Goal: Check status: Check status

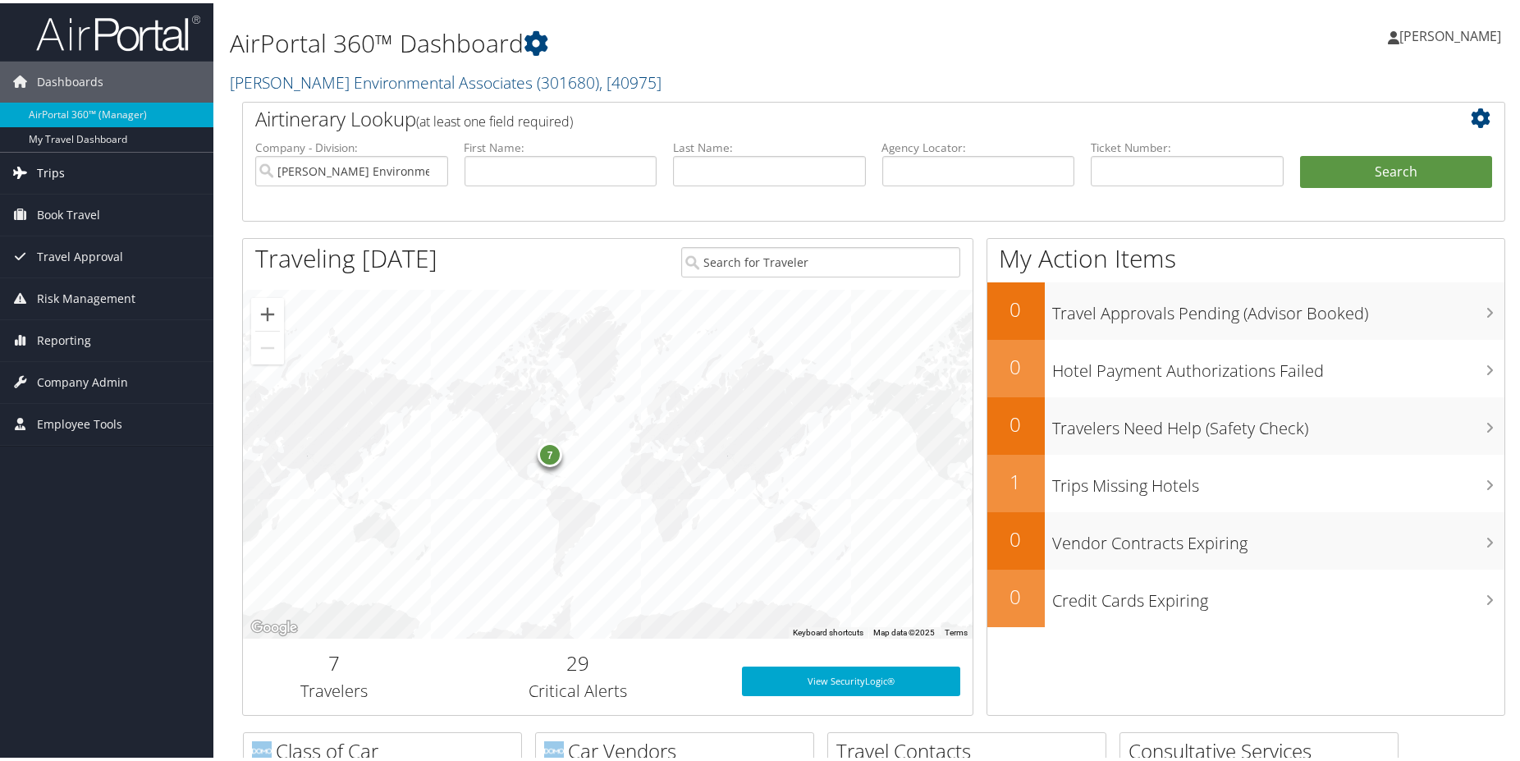
click at [58, 174] on span "Trips" at bounding box center [51, 169] width 28 height 41
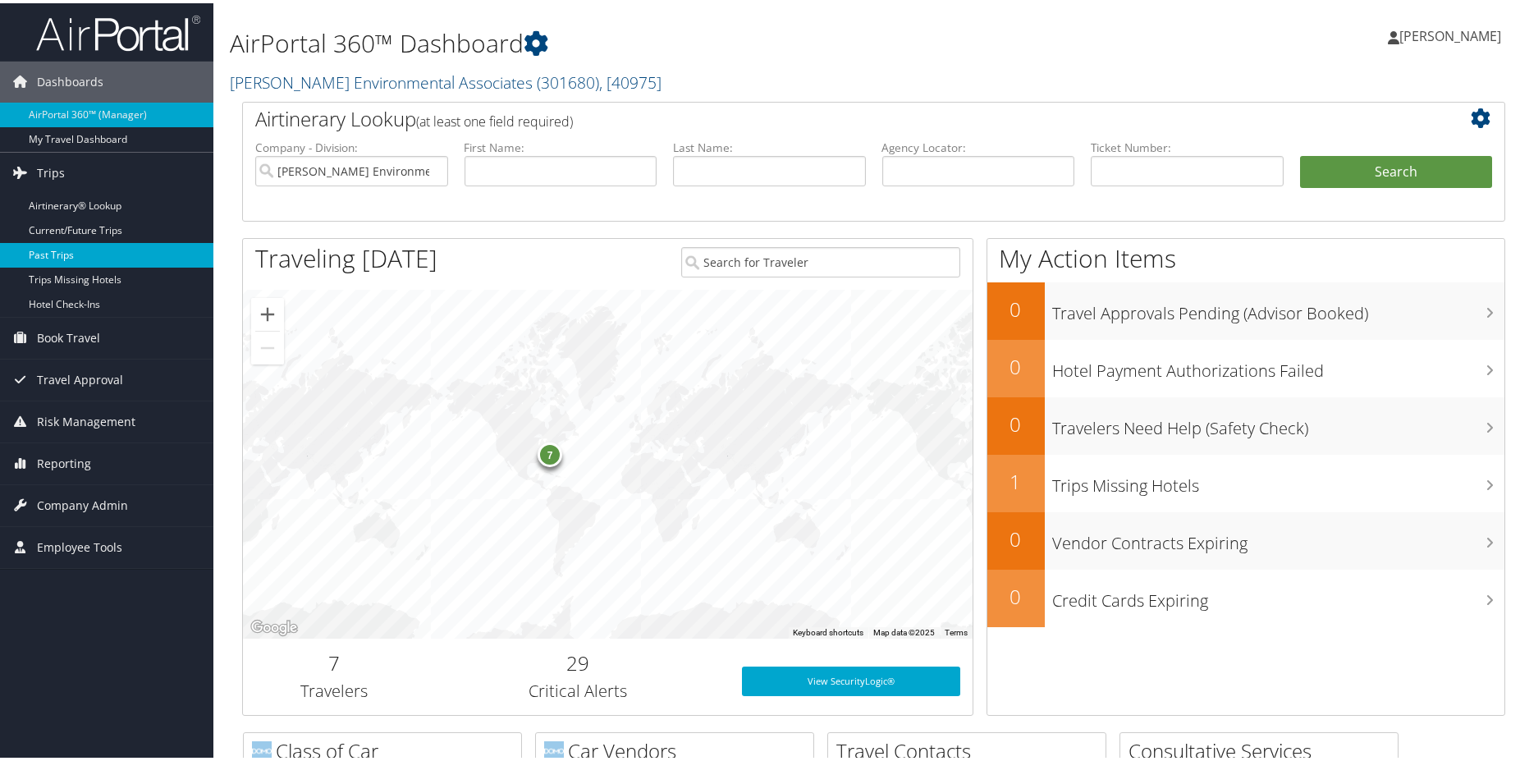
click at [74, 247] on link "Past Trips" at bounding box center [106, 252] width 213 height 25
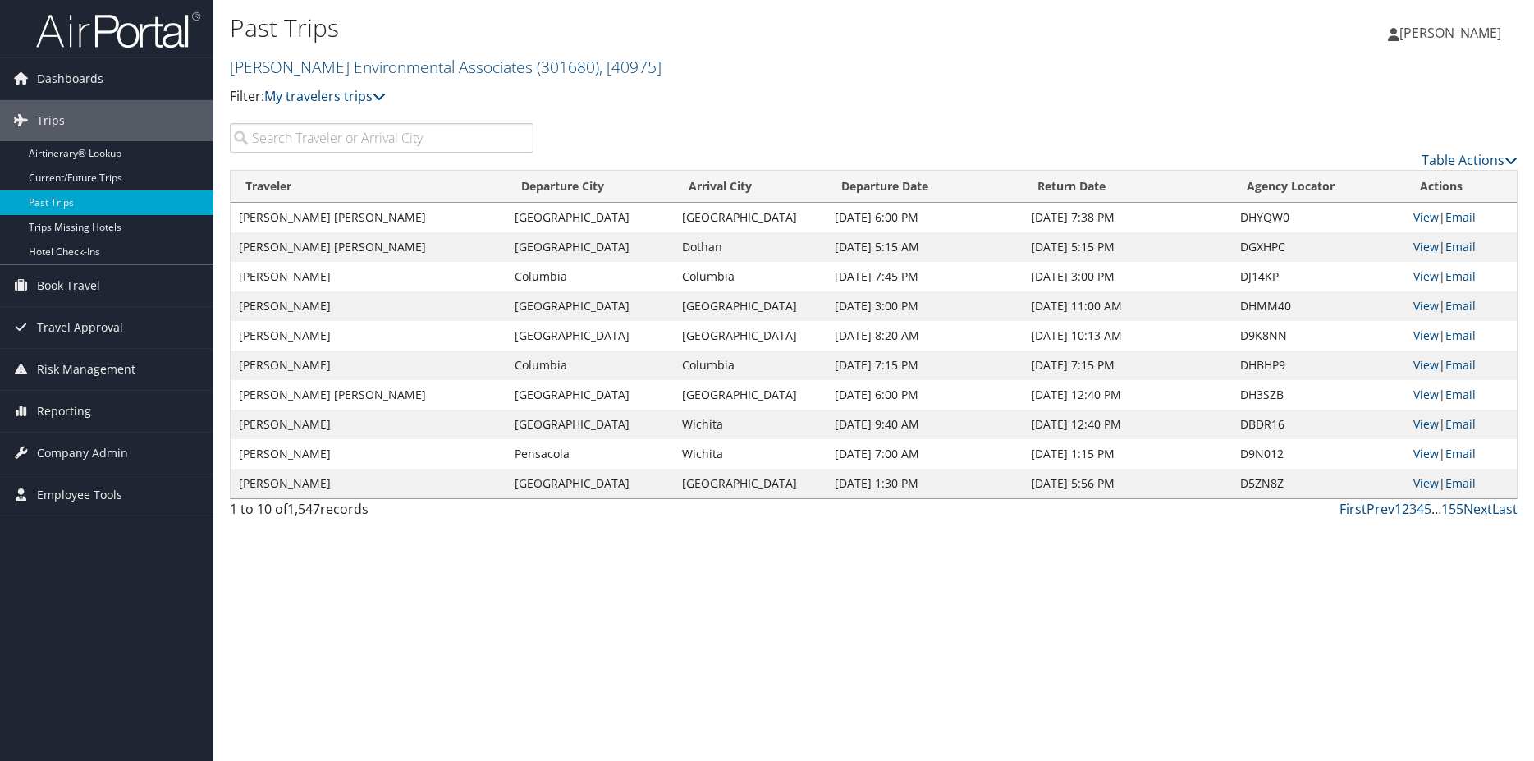
click at [313, 149] on input "search" at bounding box center [382, 138] width 304 height 30
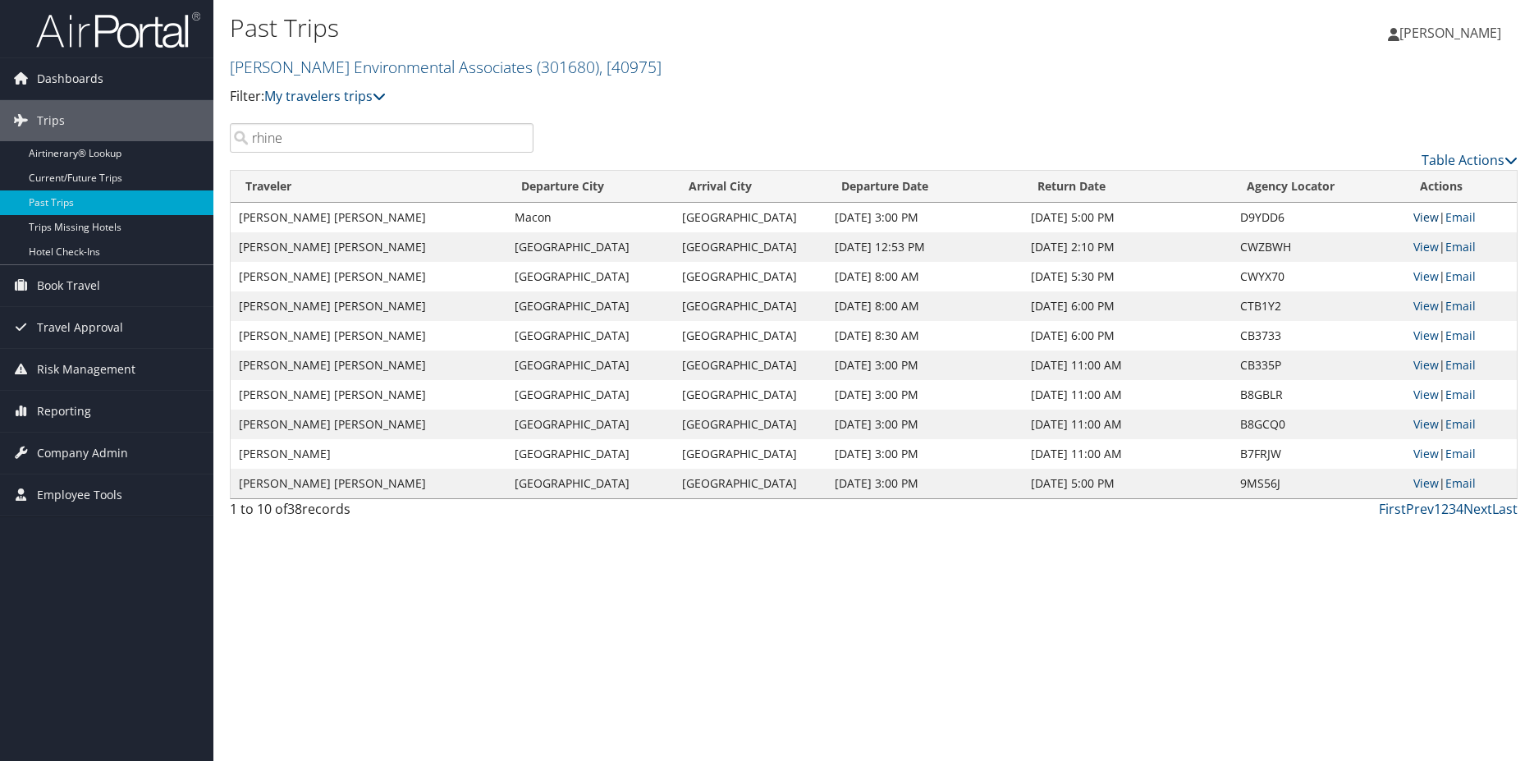
click at [1419, 217] on link "View" at bounding box center [1425, 217] width 25 height 16
click at [397, 152] on input "rhine" at bounding box center [382, 138] width 304 height 30
click at [389, 144] on input "rhine" at bounding box center [382, 138] width 304 height 30
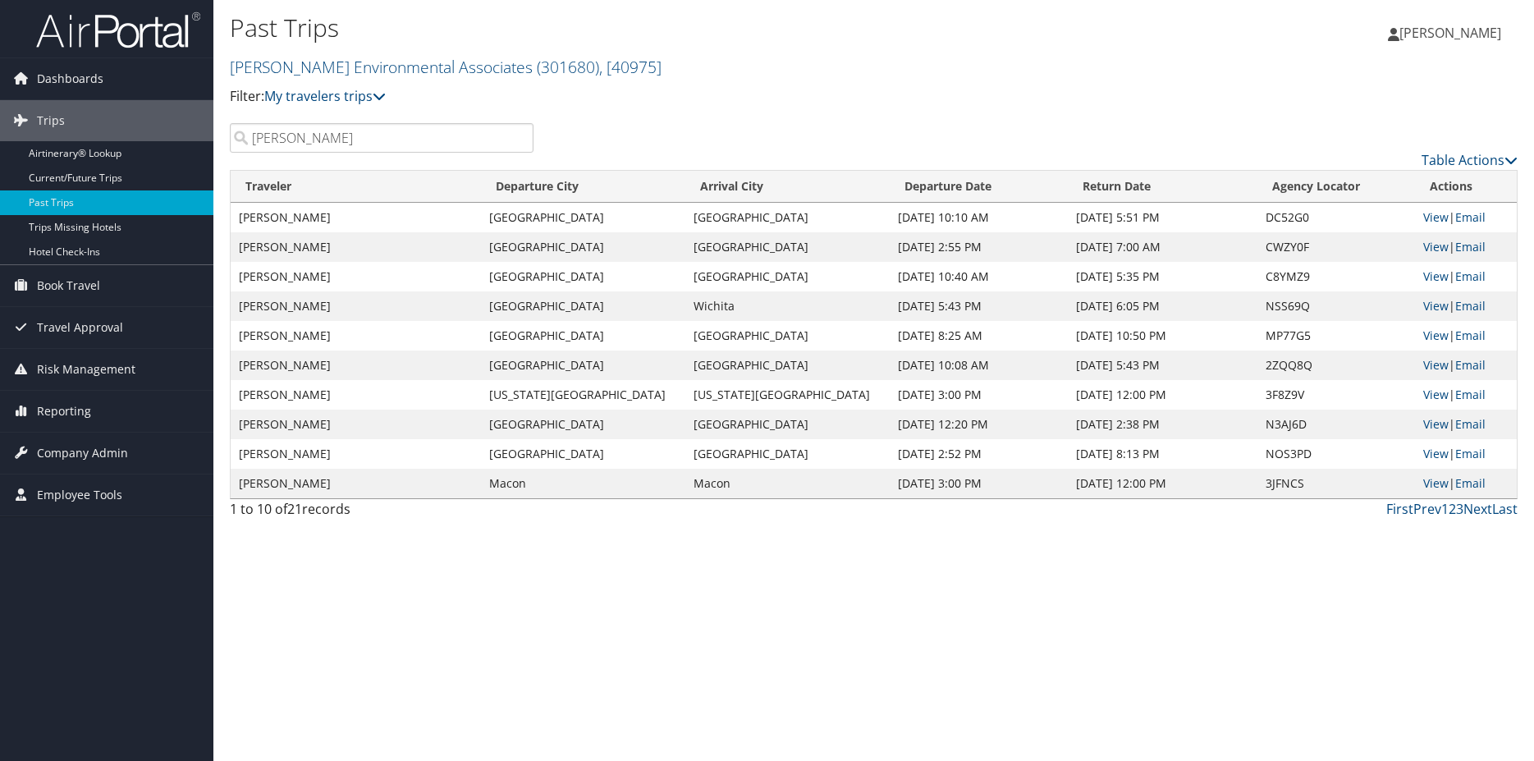
type input "stanley"
click at [1423, 219] on link "View" at bounding box center [1435, 217] width 25 height 16
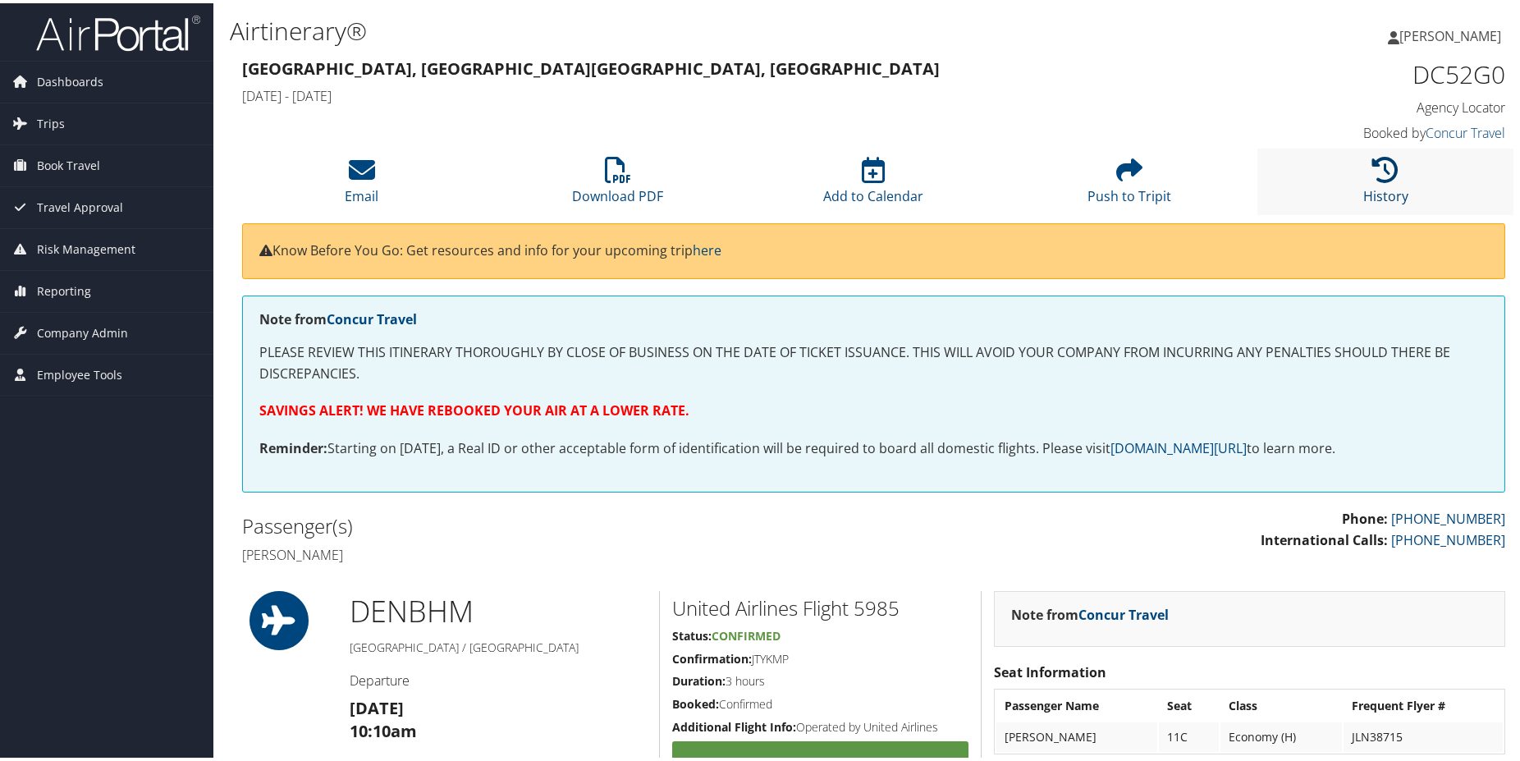
click at [1377, 170] on icon at bounding box center [1385, 166] width 26 height 26
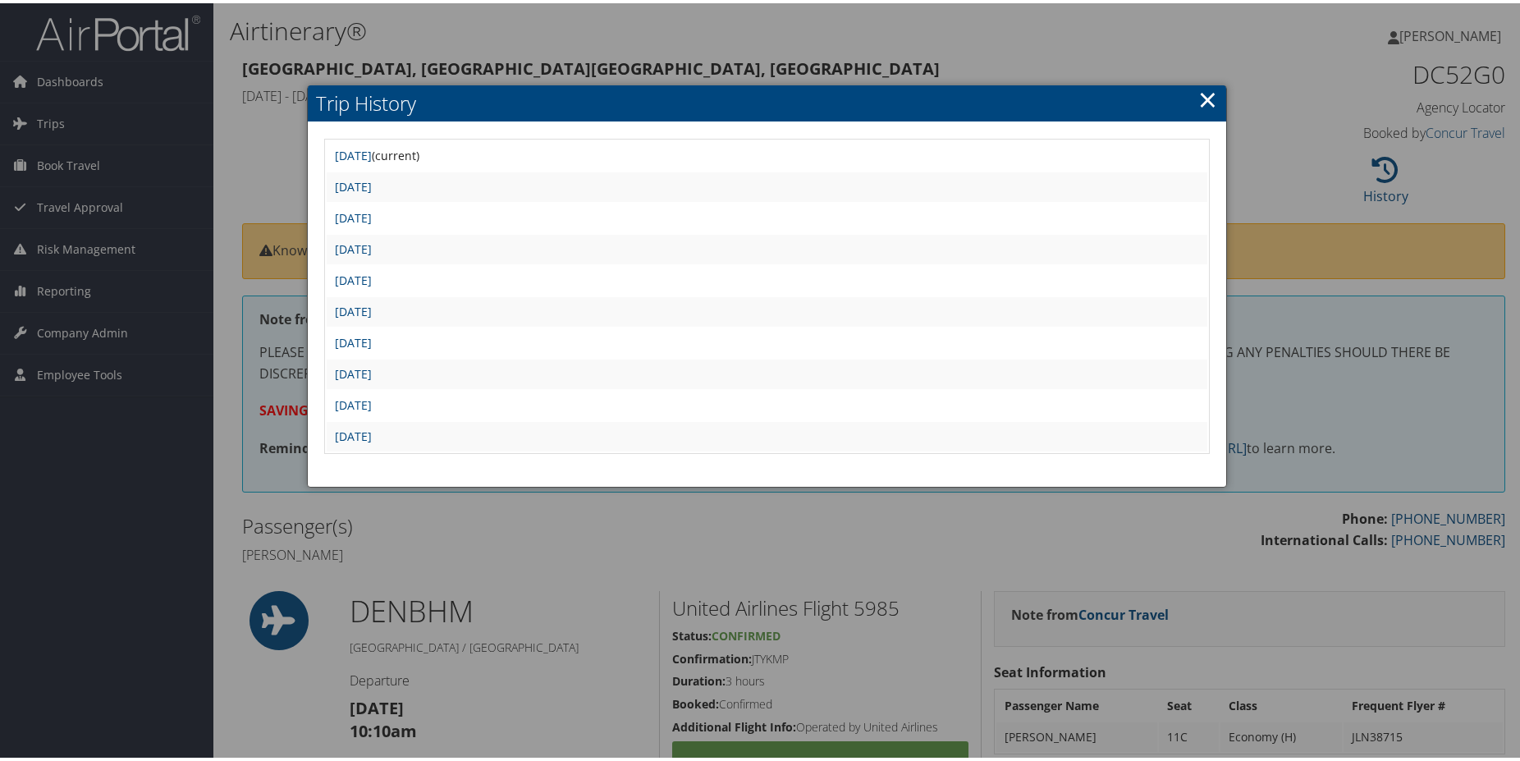
click at [1199, 91] on link "×" at bounding box center [1207, 96] width 19 height 33
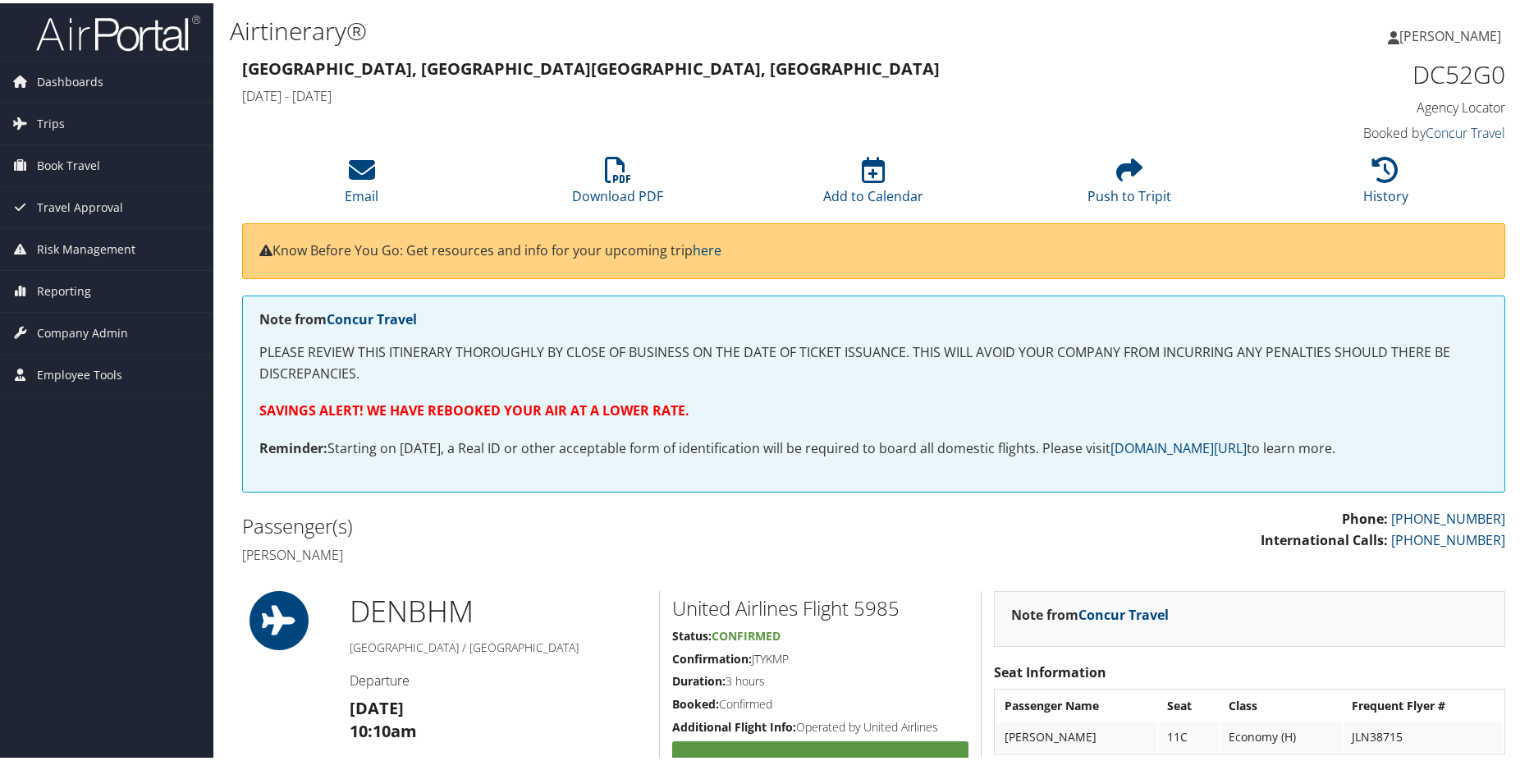
click at [1427, 133] on link "Concur Travel" at bounding box center [1465, 130] width 80 height 18
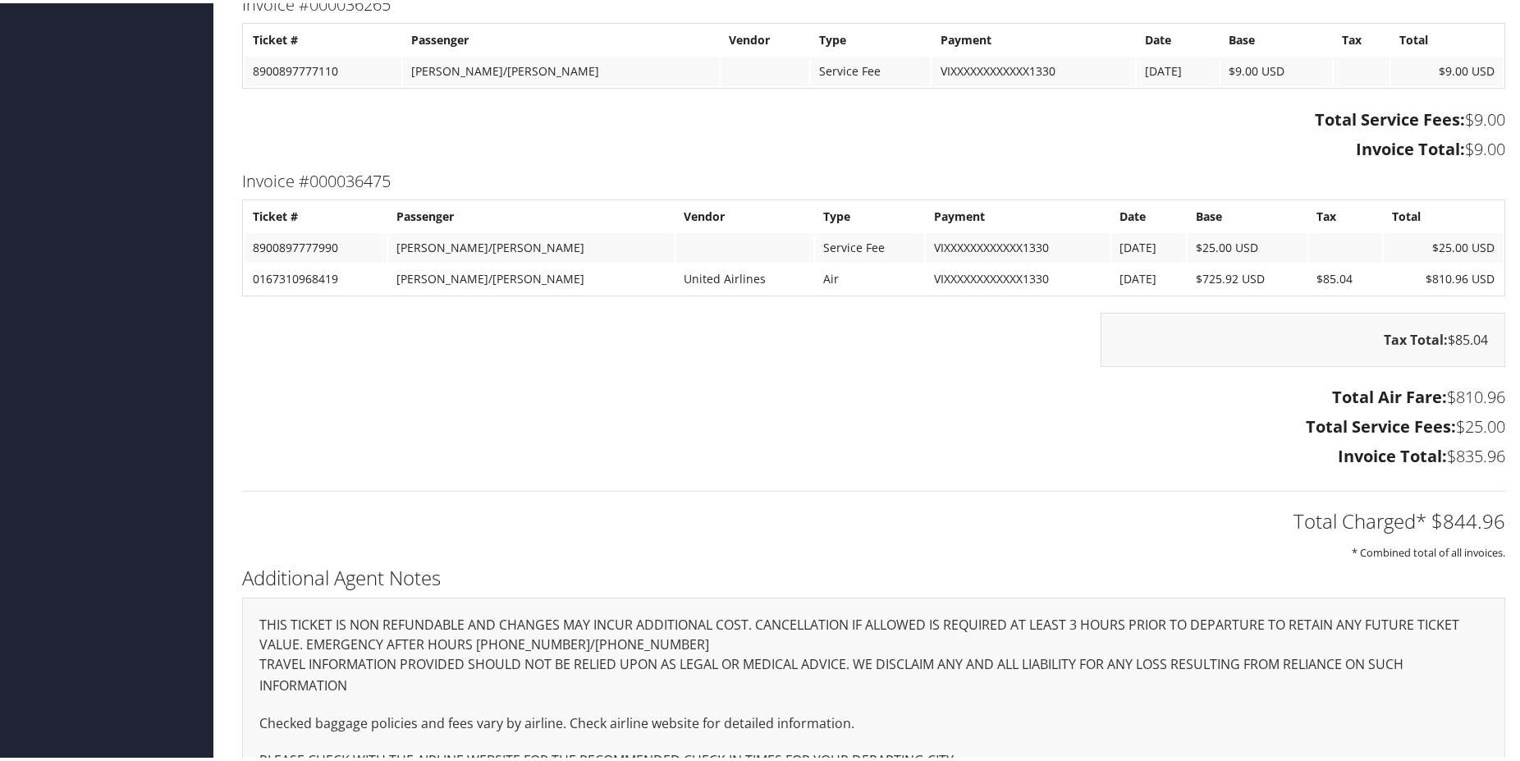
scroll to position [2105, 0]
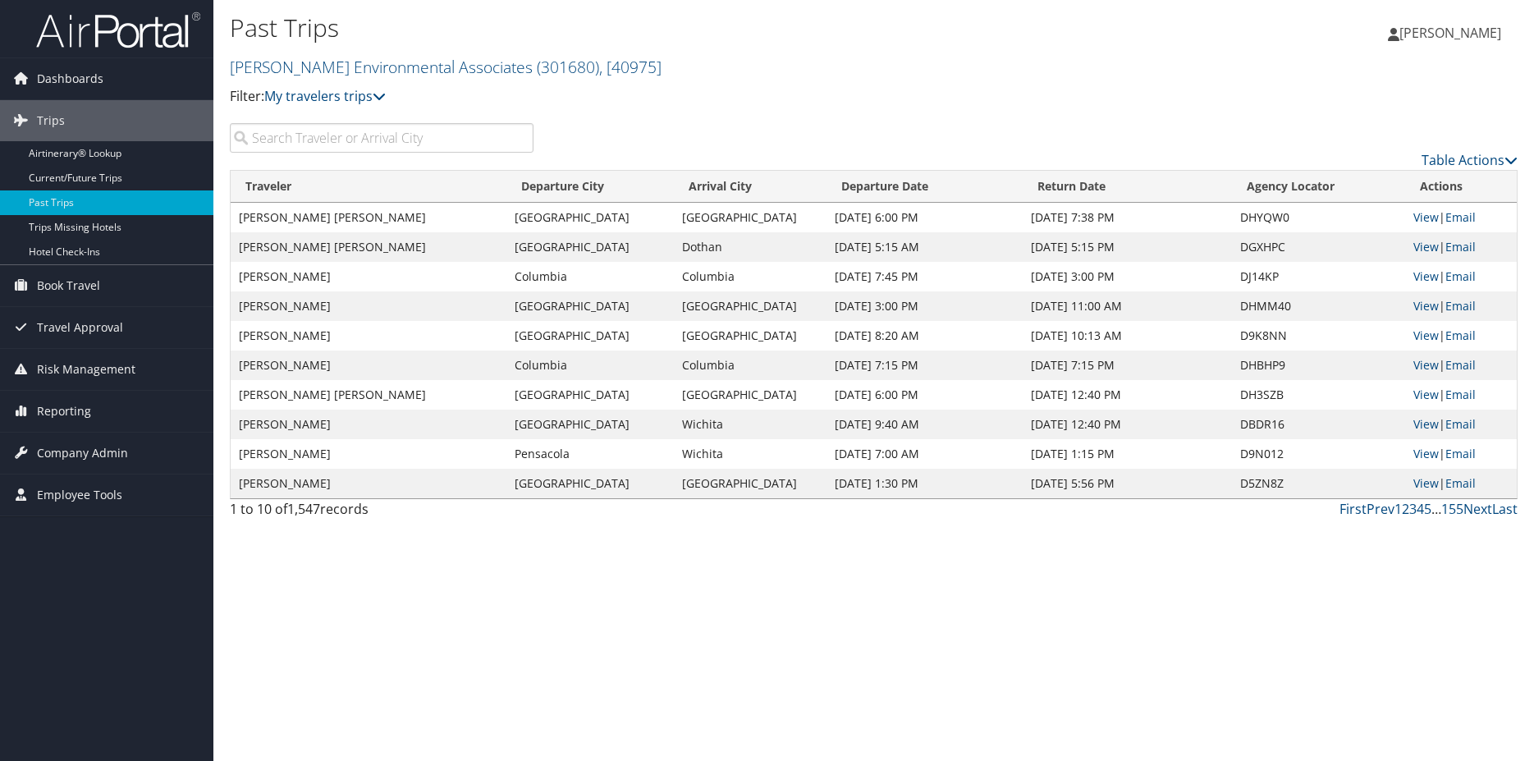
click at [298, 137] on input "search" at bounding box center [382, 138] width 304 height 30
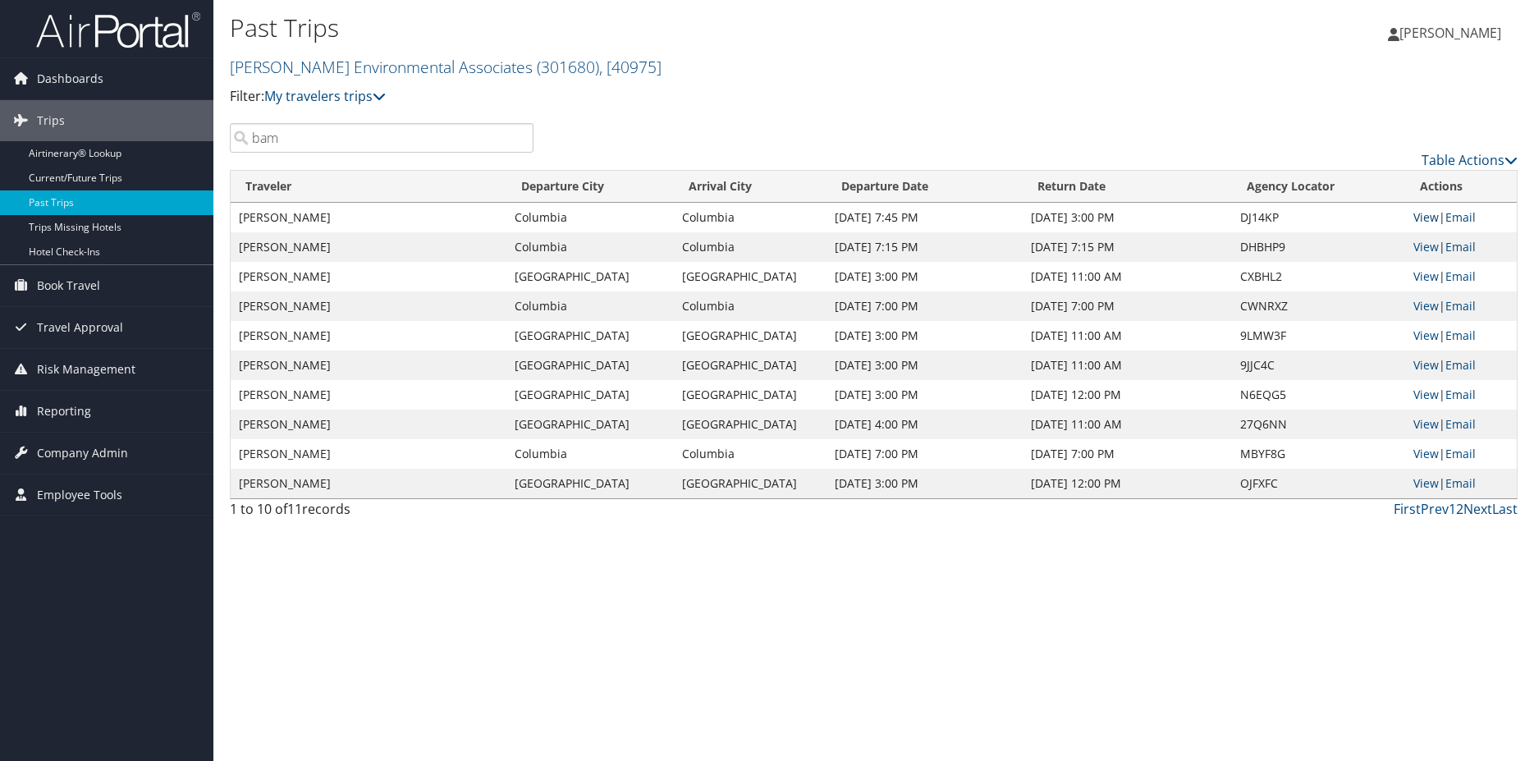
type input "bam"
click at [1415, 218] on link "View" at bounding box center [1425, 217] width 25 height 16
